Goal: Information Seeking & Learning: Compare options

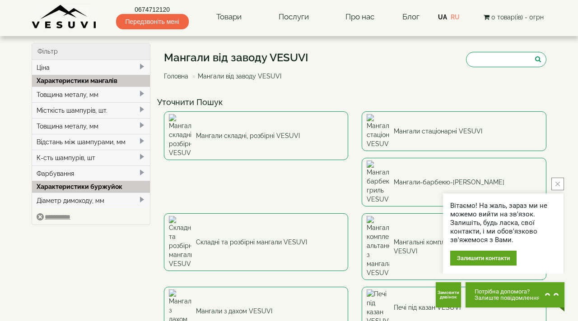
click at [561, 182] on button "close button" at bounding box center [557, 184] width 13 height 13
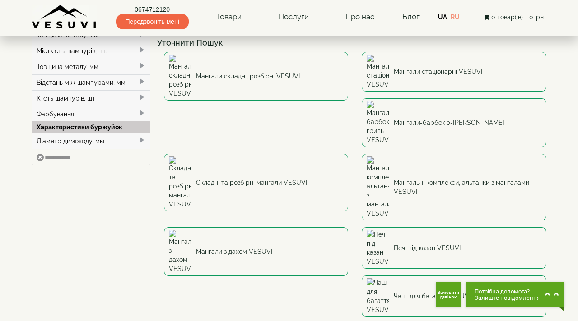
scroll to position [60, 0]
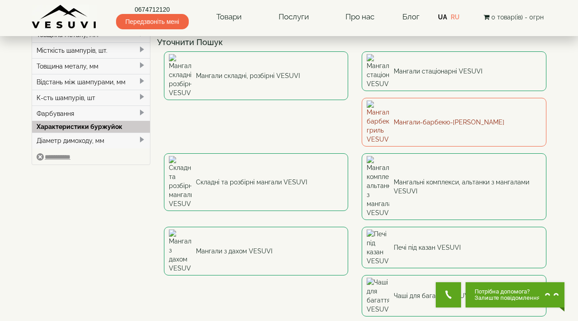
click at [362, 100] on link "Мангали-барбекю-[PERSON_NAME]" at bounding box center [454, 122] width 185 height 49
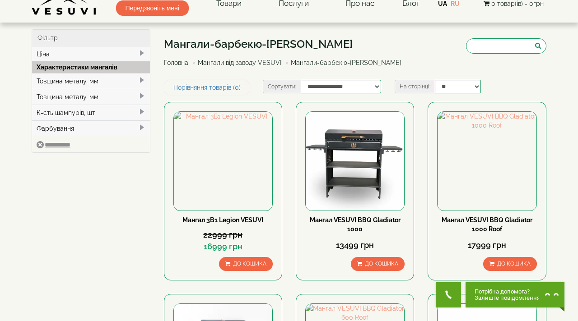
scroll to position [19, 0]
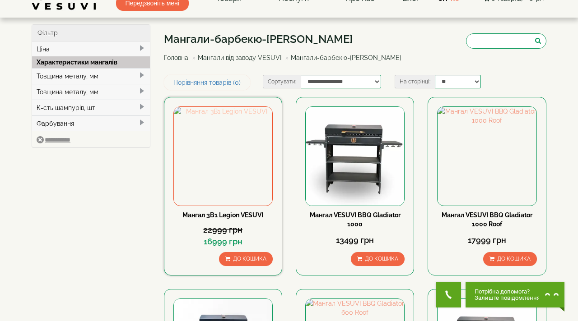
click at [232, 145] on img at bounding box center [223, 156] width 98 height 98
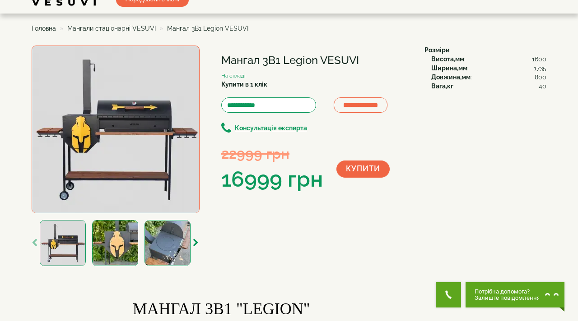
scroll to position [24, 0]
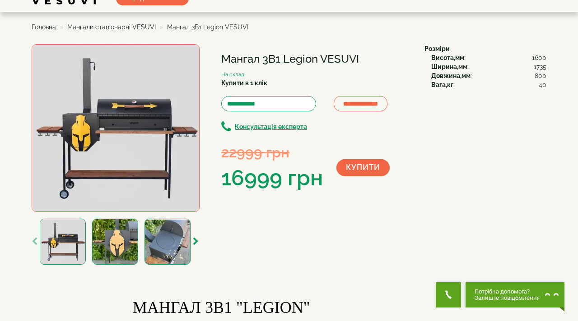
click at [123, 114] on img at bounding box center [116, 128] width 168 height 168
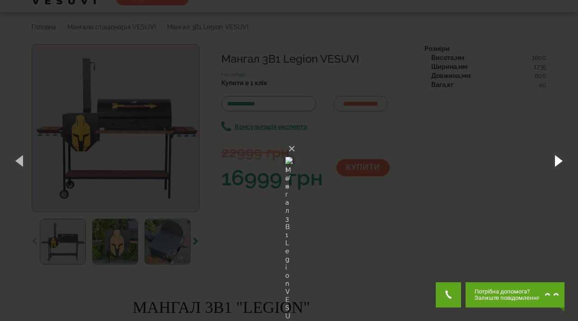
click at [557, 161] on button "button" at bounding box center [557, 161] width 41 height 50
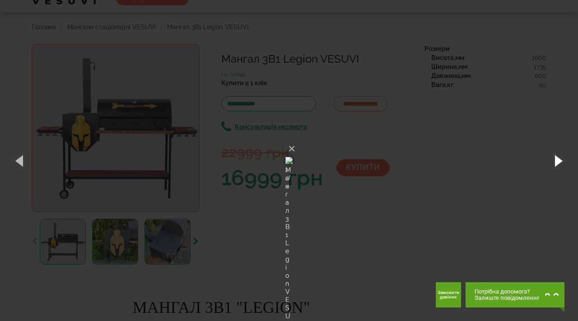
click at [557, 161] on button "button" at bounding box center [557, 161] width 41 height 50
click at [484, 184] on div "× Мангал 3В1 Legion VESUVI 1 of 4 Loading..." at bounding box center [289, 160] width 578 height 321
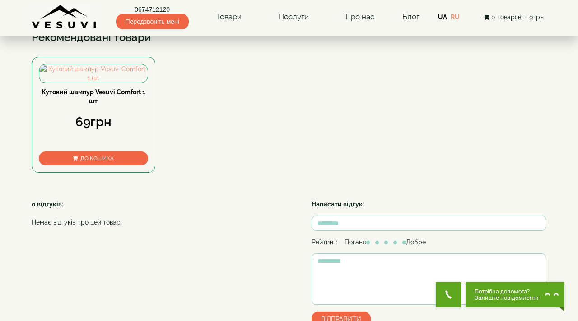
scroll to position [499, 0]
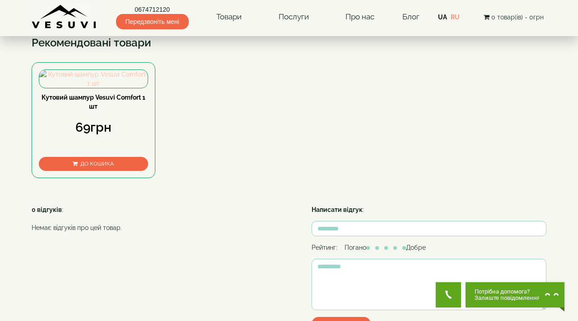
click at [102, 88] on img at bounding box center [93, 79] width 108 height 18
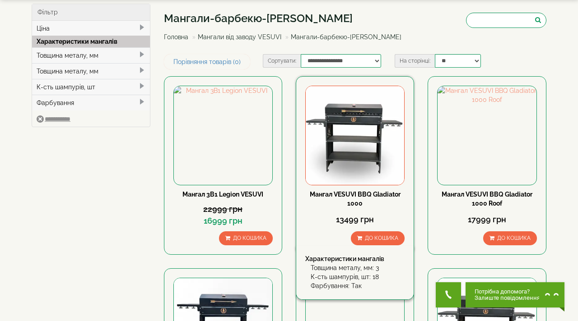
scroll to position [40, 0]
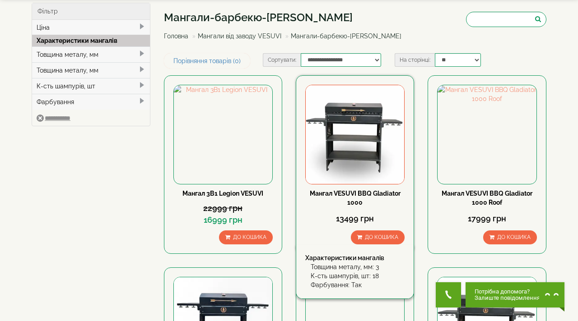
click at [358, 134] on img at bounding box center [355, 134] width 98 height 98
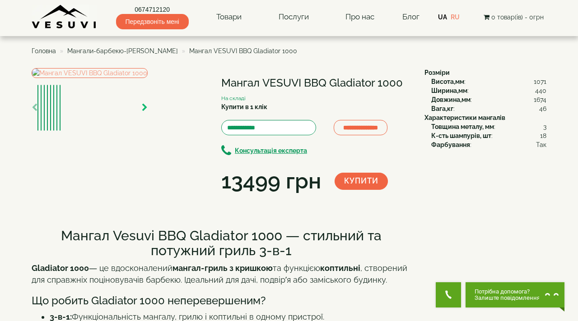
click at [148, 112] on icon "button" at bounding box center [145, 108] width 6 height 8
click at [130, 78] on img at bounding box center [90, 73] width 116 height 10
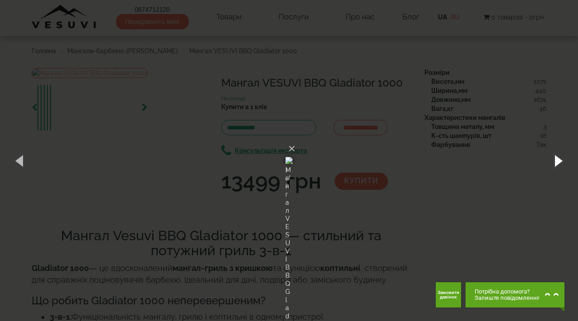
click at [562, 159] on button "button" at bounding box center [557, 161] width 41 height 50
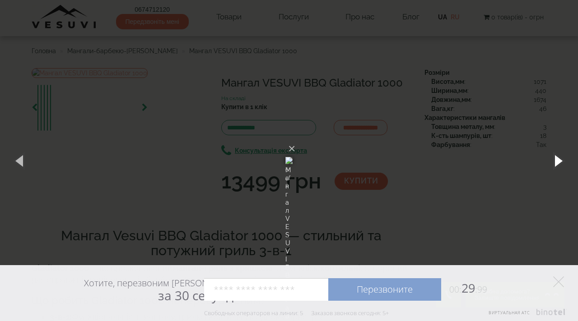
click at [562, 159] on button "button" at bounding box center [557, 161] width 41 height 50
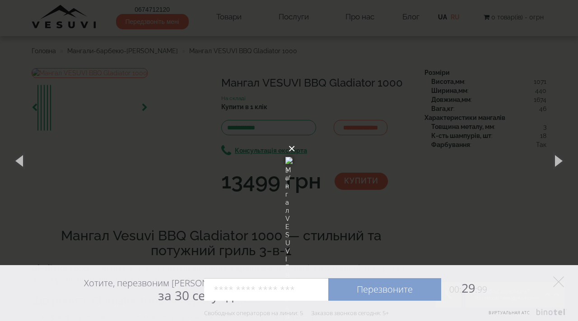
click at [295, 139] on button "×" at bounding box center [291, 149] width 7 height 20
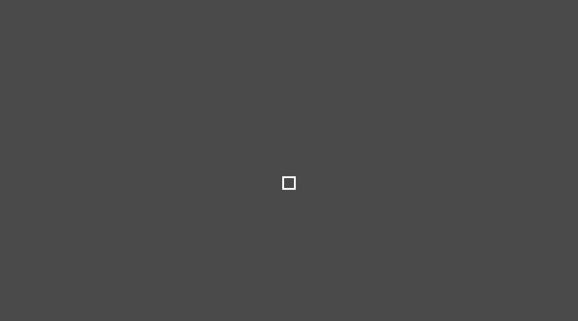
select select
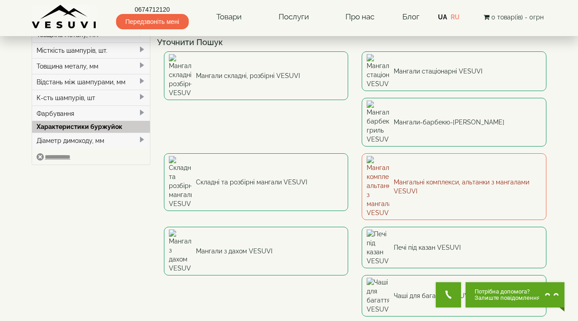
click at [362, 153] on link "Мангальні комплекси, альтанки з мангалами VESUVI" at bounding box center [454, 186] width 185 height 67
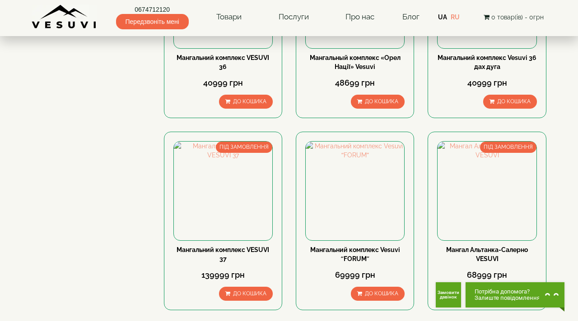
scroll to position [177, 0]
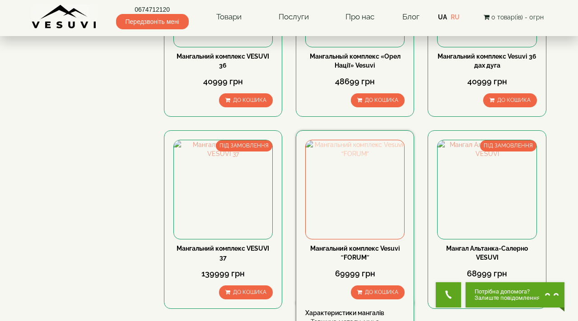
click at [356, 188] on img at bounding box center [355, 189] width 98 height 98
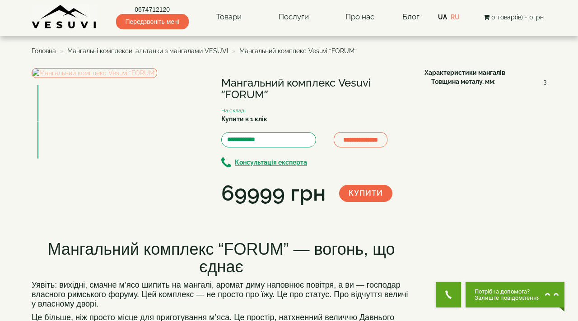
click at [134, 78] on img at bounding box center [94, 73] width 125 height 10
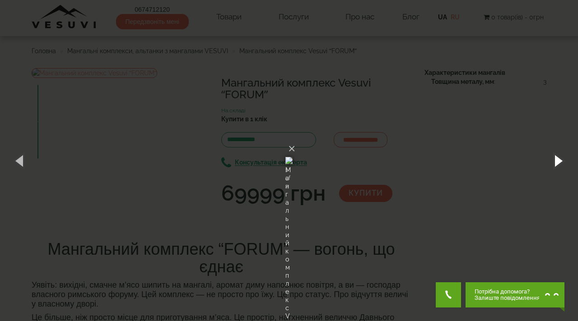
click at [557, 159] on button "button" at bounding box center [557, 161] width 41 height 50
click at [491, 120] on div "× Мангальний комплекс Vesuvi “FORUM” 1 of 2 Loading..." at bounding box center [289, 160] width 578 height 321
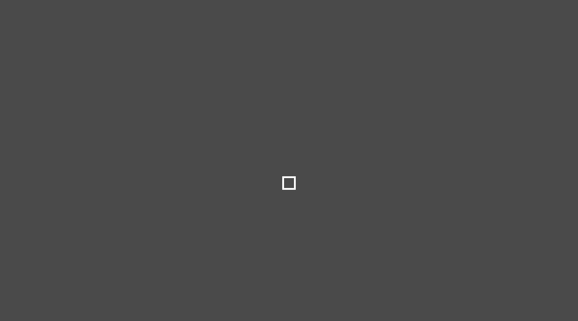
select select
